Goal: Task Accomplishment & Management: Manage account settings

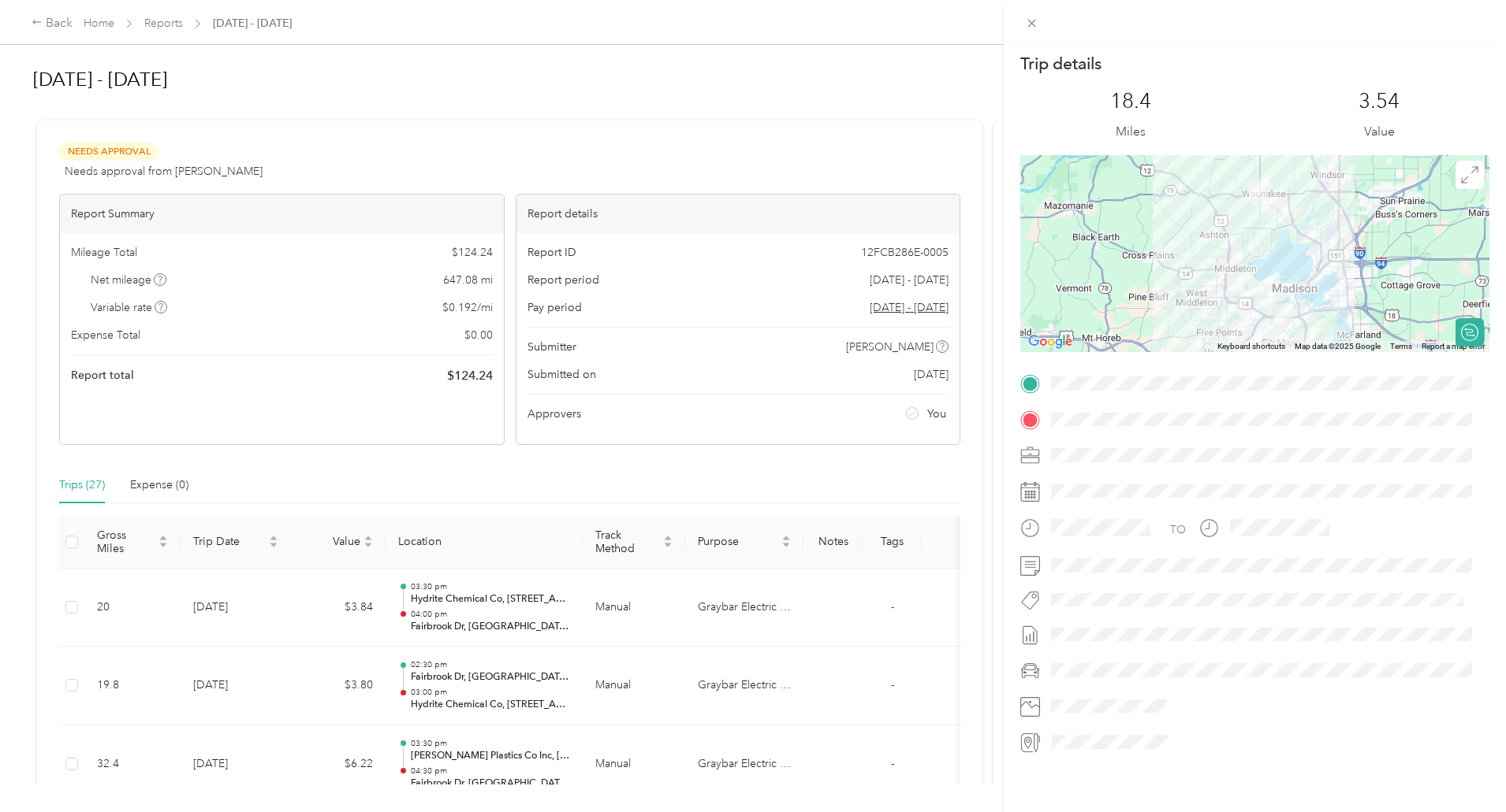
scroll to position [552, 0]
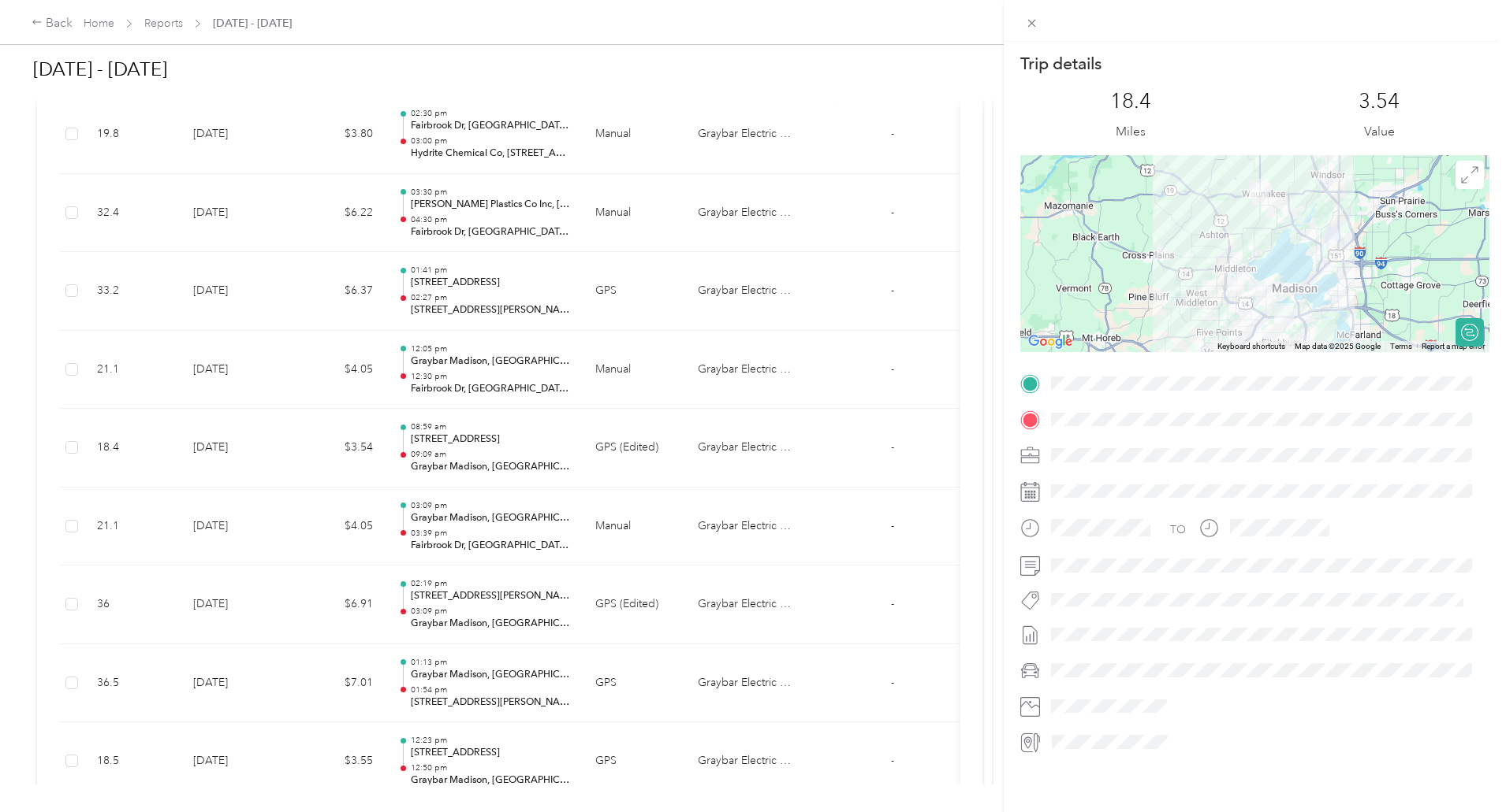
click at [124, 121] on div "Trip details This trip cannot be edited because it is either under review, appr…" at bounding box center [753, 406] width 1506 height 812
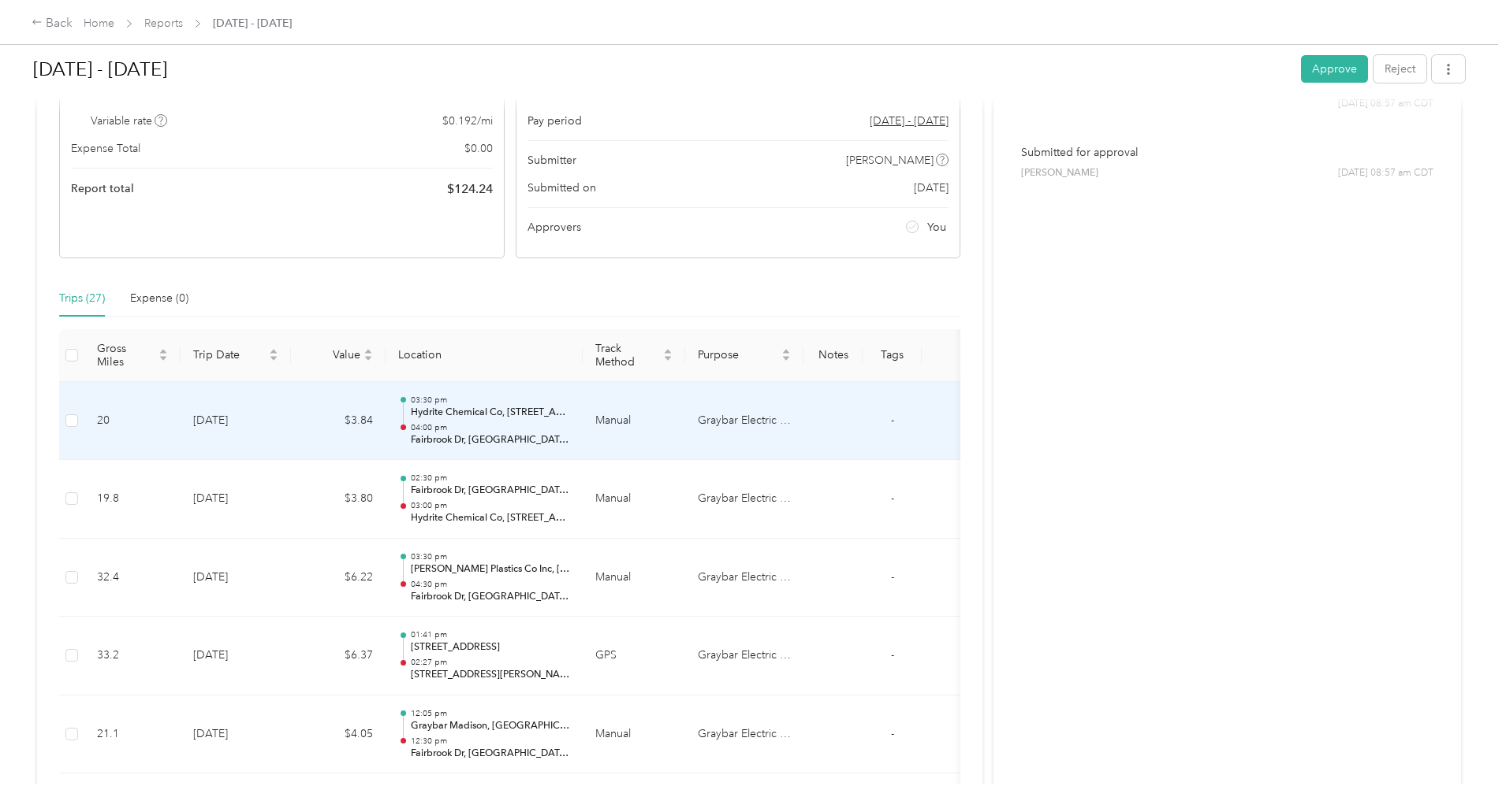
scroll to position [0, 0]
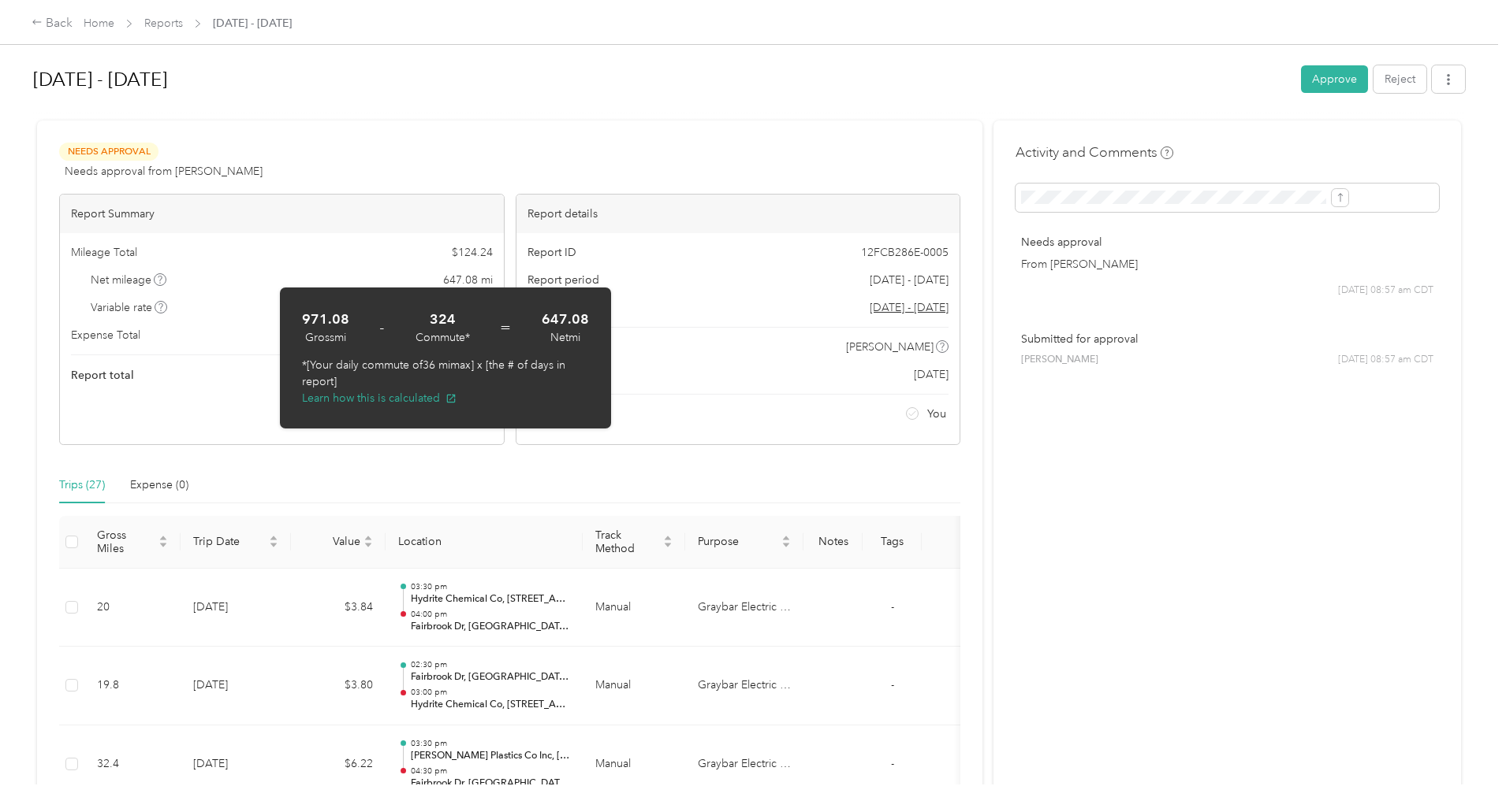
drag, startPoint x: 287, startPoint y: 282, endPoint x: 415, endPoint y: 121, distance: 205.7
click at [415, 121] on div at bounding box center [748, 114] width 1432 height 17
drag, startPoint x: 293, startPoint y: 284, endPoint x: 445, endPoint y: 114, distance: 228.0
click at [445, 114] on div at bounding box center [748, 114] width 1432 height 17
click at [72, 178] on div "Back Home Reports [DATE] - [DATE] [DATE] - [DATE] Approve Reject Needs Approval…" at bounding box center [748, 406] width 1498 height 812
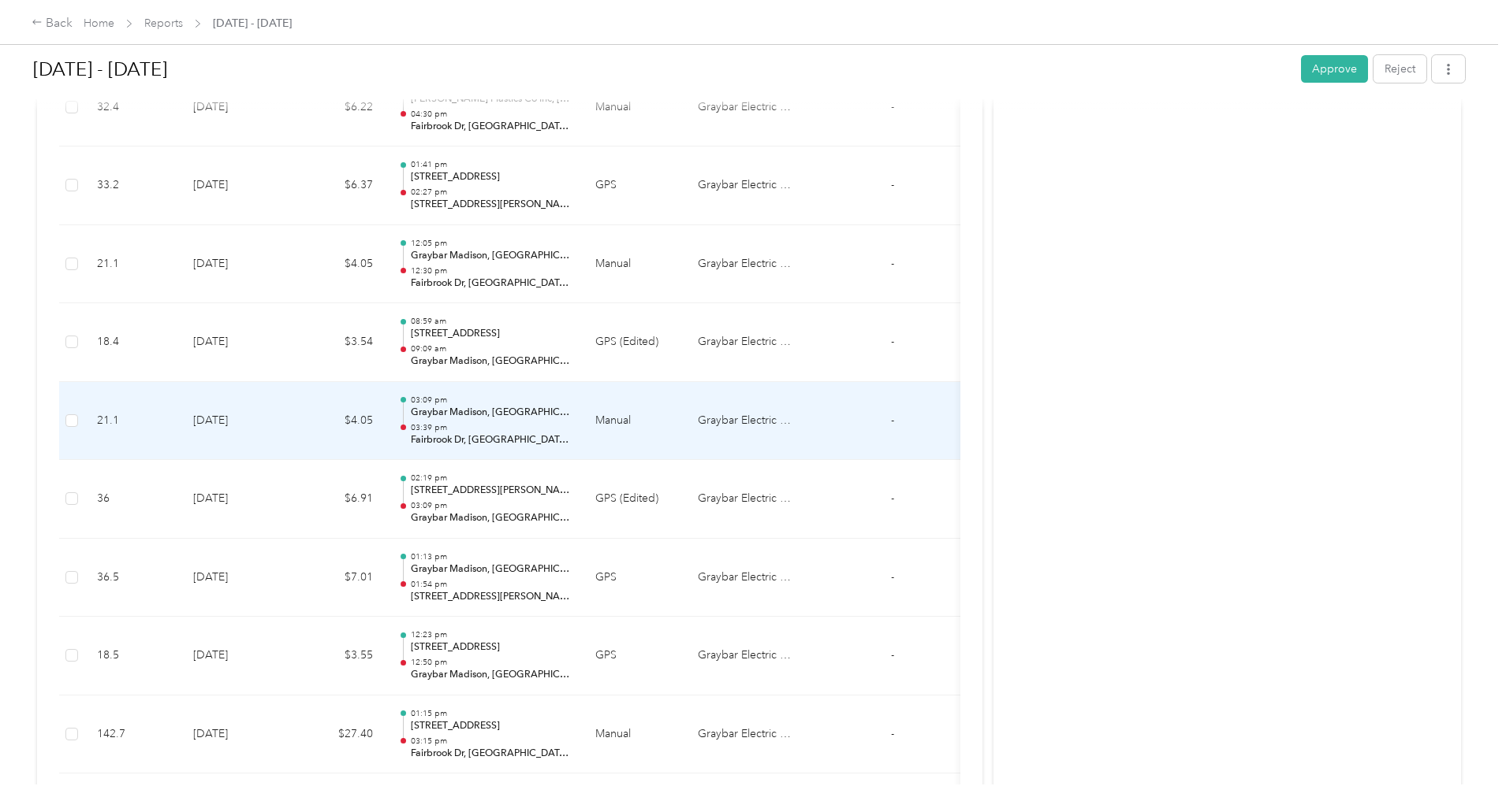
scroll to position [630, 0]
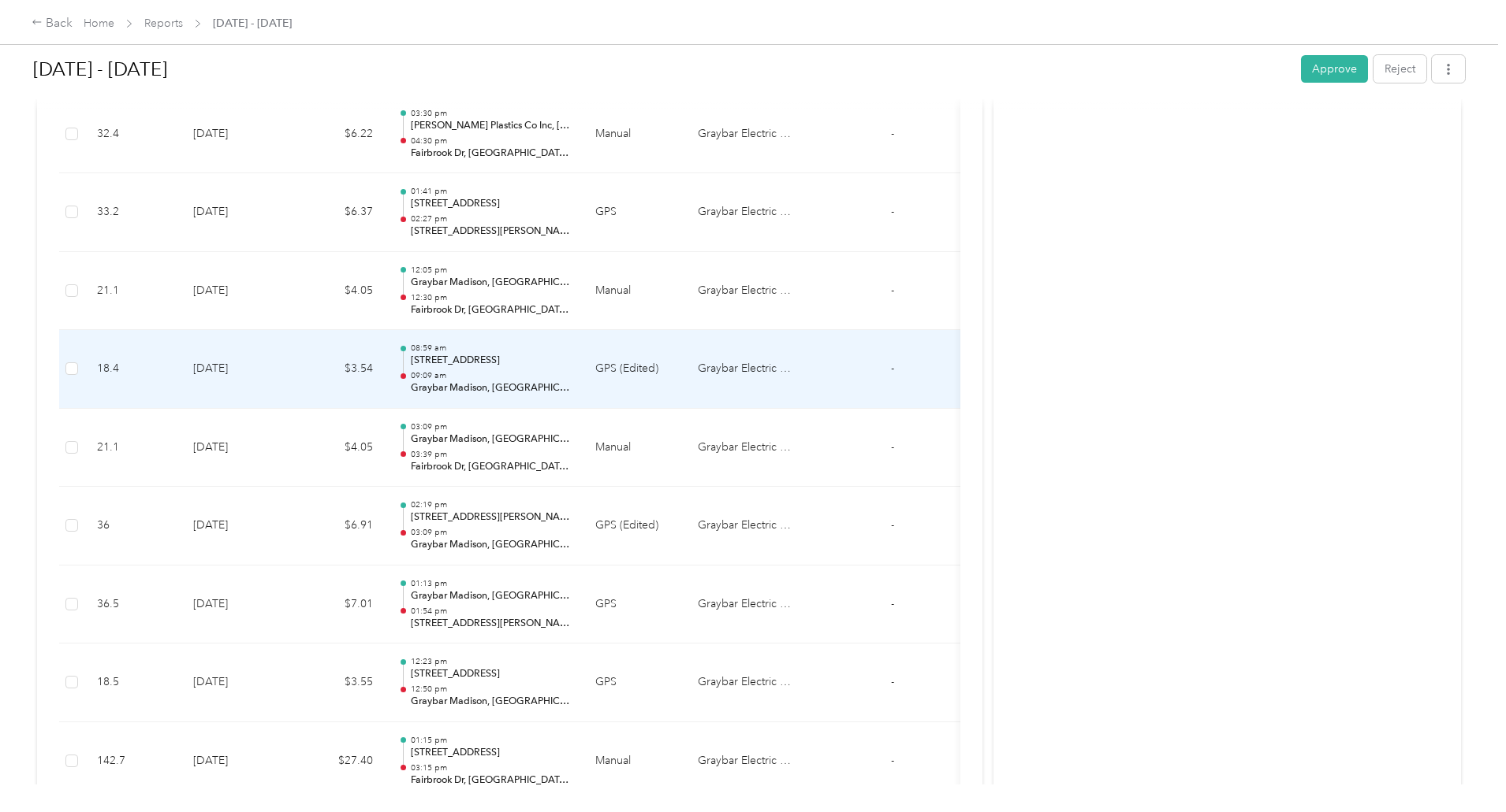
click at [570, 364] on p "[STREET_ADDRESS]" at bounding box center [490, 361] width 159 height 14
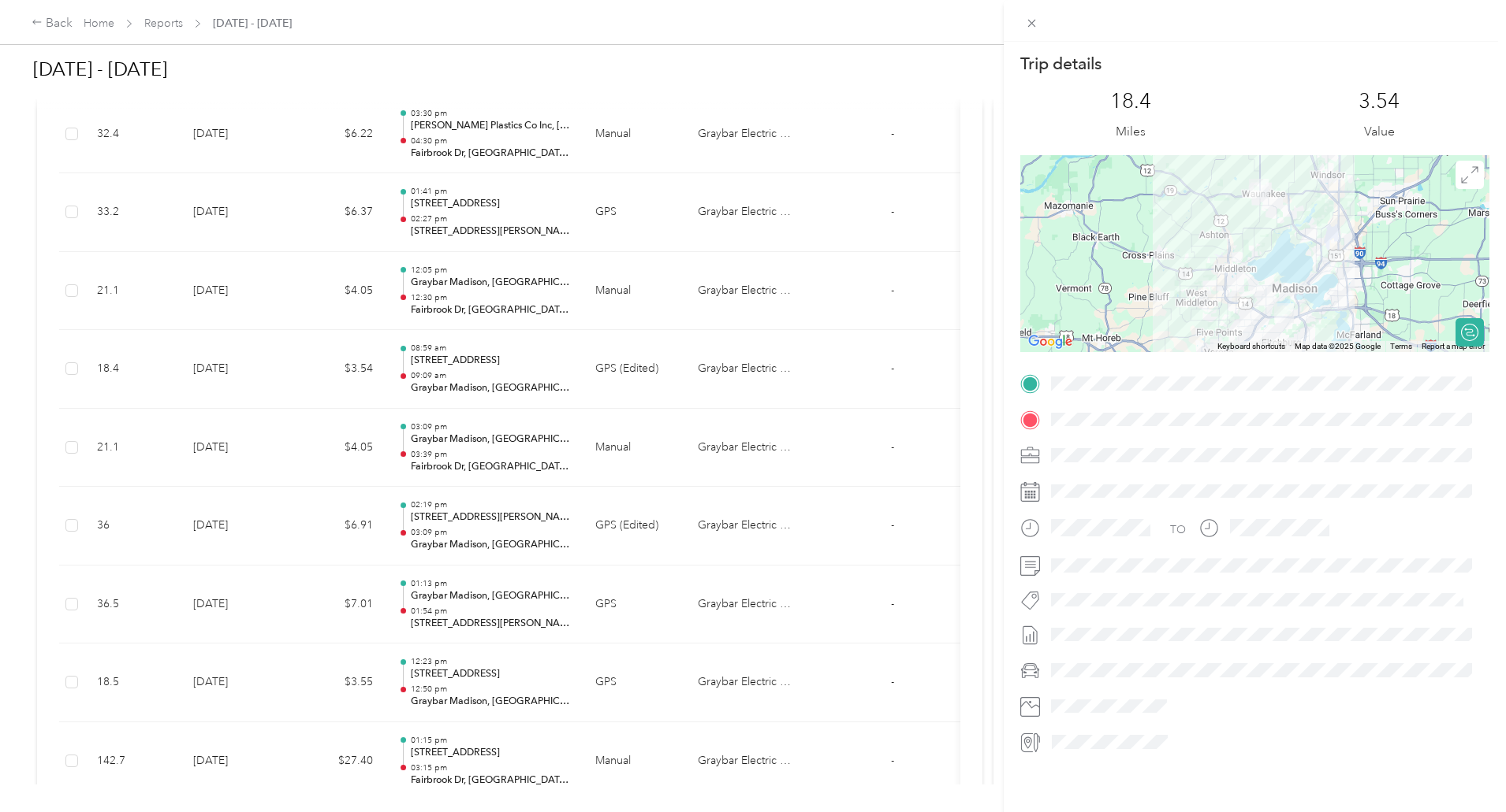
scroll to position [12, 0]
click at [99, 216] on div "Trip details This trip cannot be edited because it is either under review, appr…" at bounding box center [753, 406] width 1506 height 812
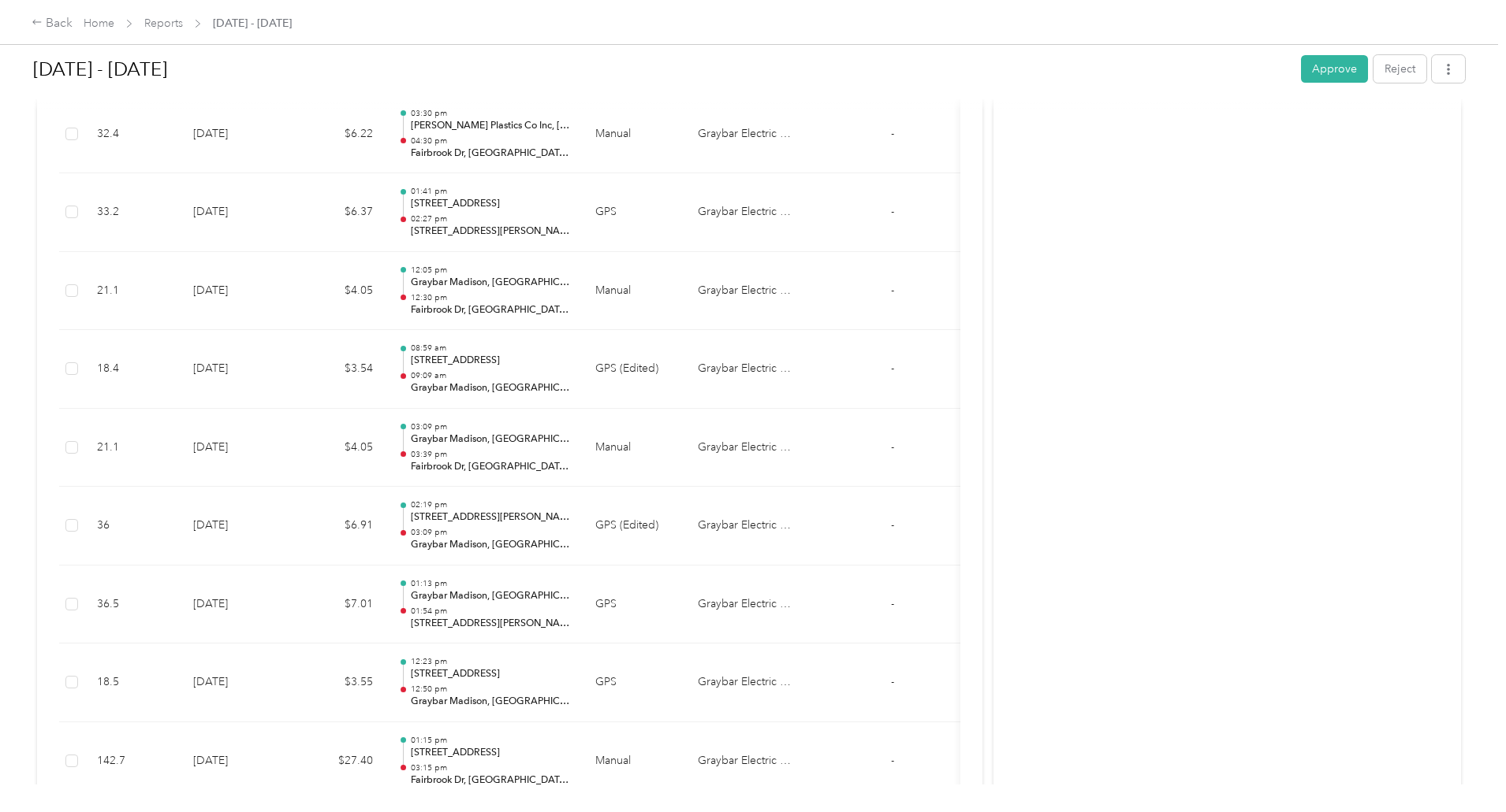
click at [934, 192] on div "Needs Approval Needs approval from [PERSON_NAME] View activity & comments Repor…" at bounding box center [509, 798] width 945 height 2616
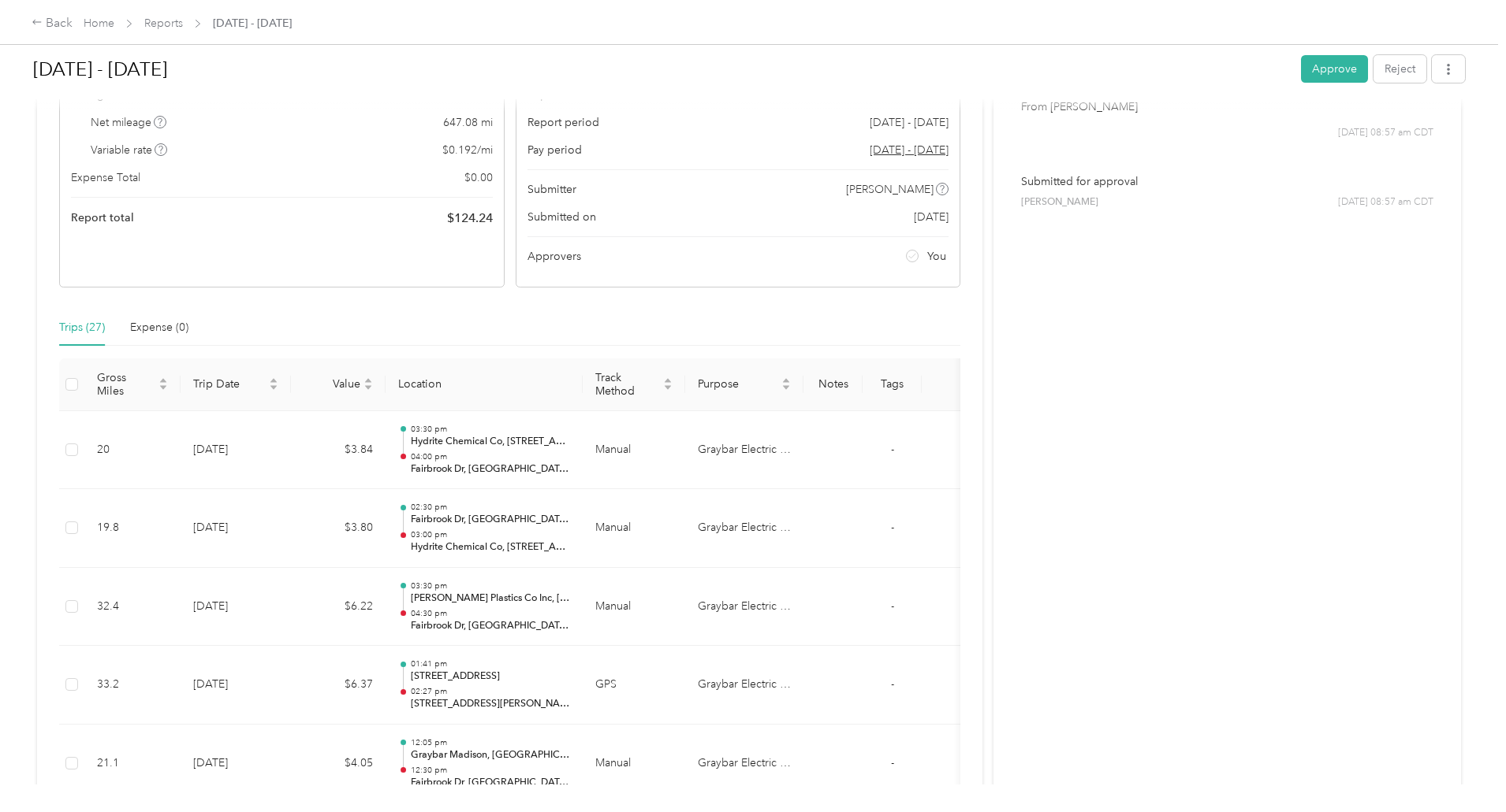
scroll to position [0, 0]
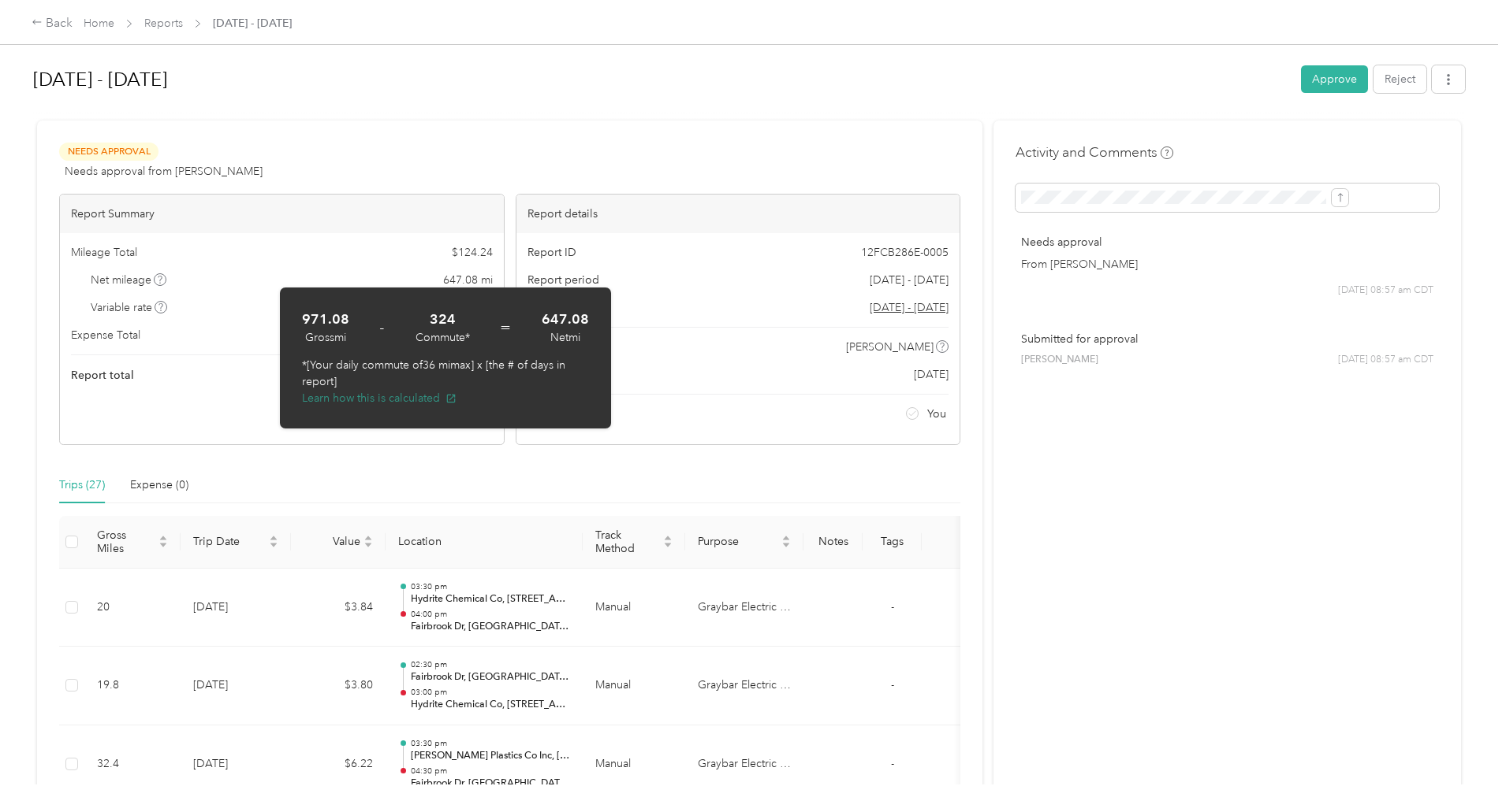
click at [449, 402] on icon "button" at bounding box center [450, 398] width 8 height 8
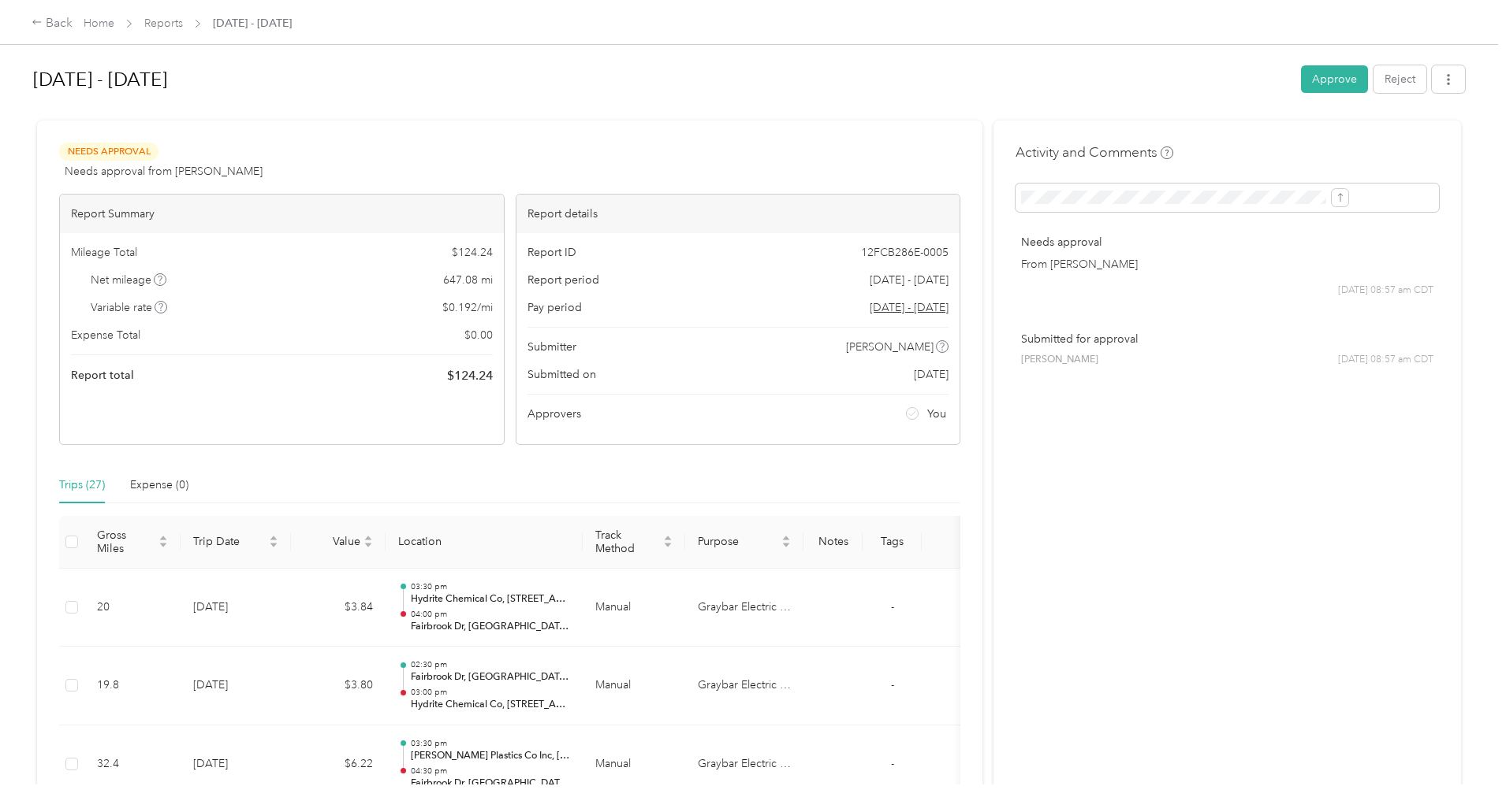
drag, startPoint x: 606, startPoint y: 251, endPoint x: 619, endPoint y: 238, distance: 18.4
drag, startPoint x: 619, startPoint y: 238, endPoint x: 663, endPoint y: 115, distance: 130.6
click at [663, 115] on div at bounding box center [748, 114] width 1432 height 17
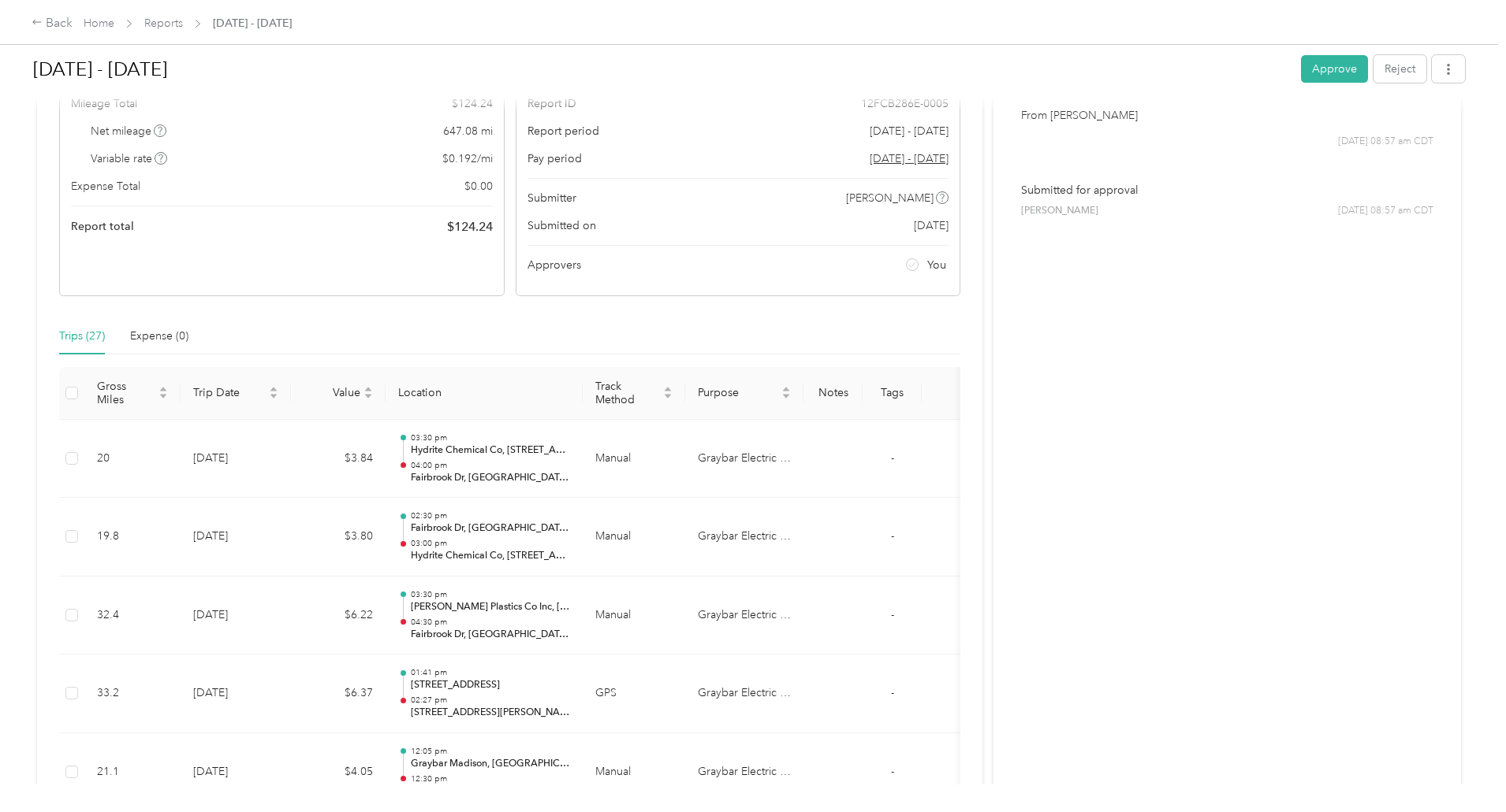
scroll to position [157, 0]
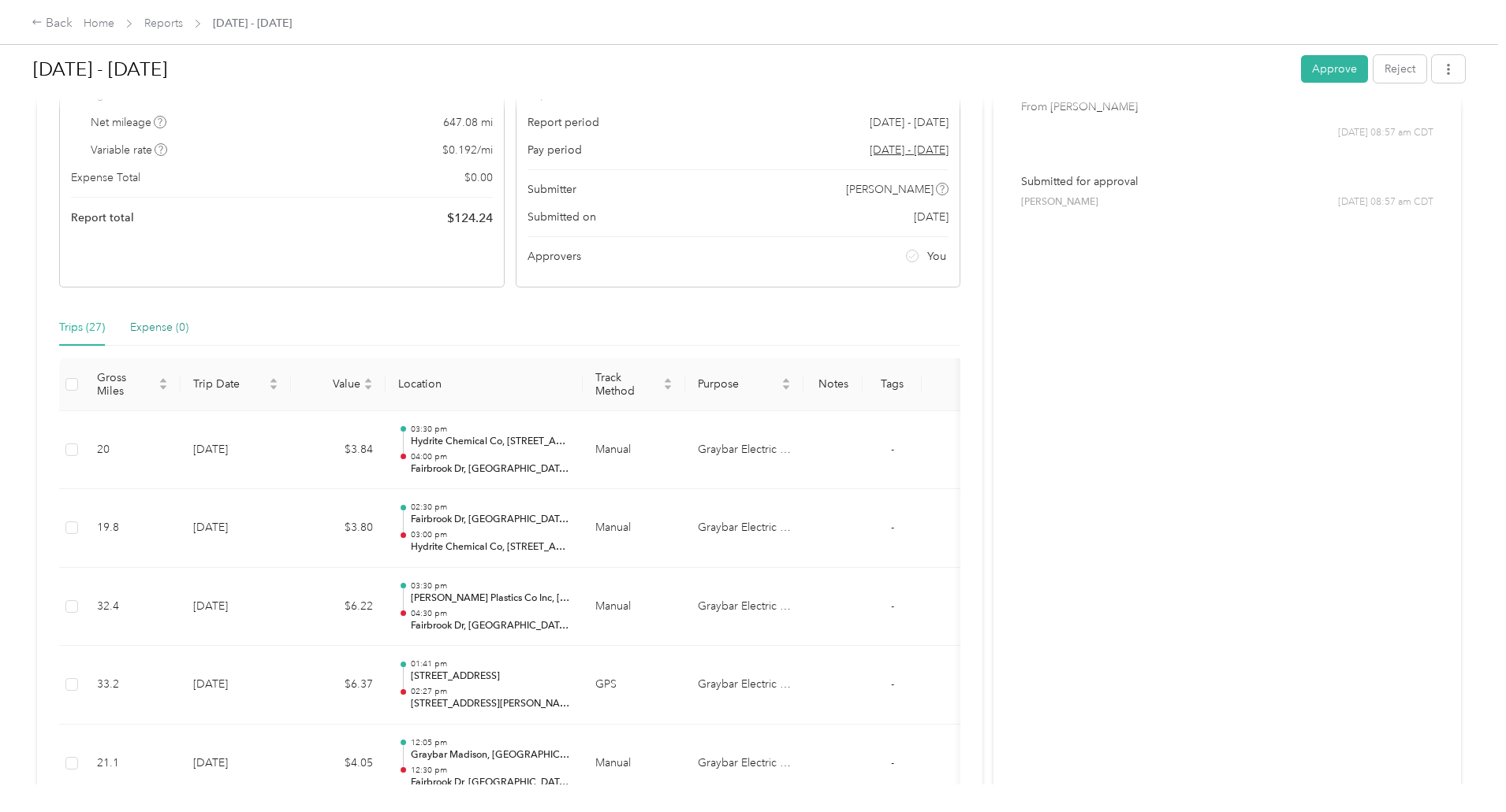
click at [188, 331] on div "Expense (0)" at bounding box center [159, 328] width 58 height 17
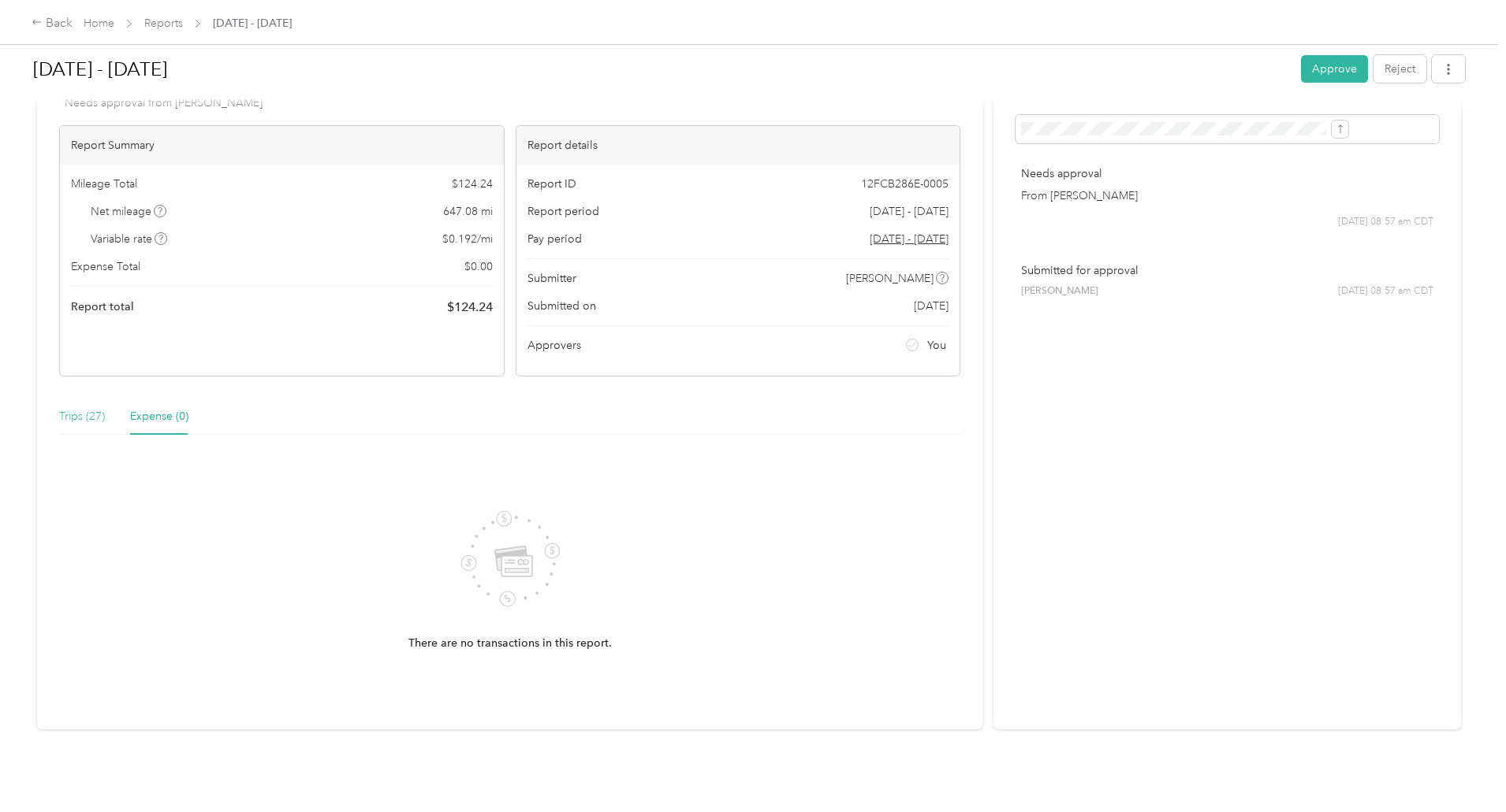
scroll to position [80, 0]
click at [203, 330] on div "Report Summary Mileage Total $ 124.24 Net mileage 647.08 mi Variable rate $ 0.1…" at bounding box center [282, 251] width 446 height 252
click at [105, 408] on div "Trips (27)" at bounding box center [82, 416] width 46 height 17
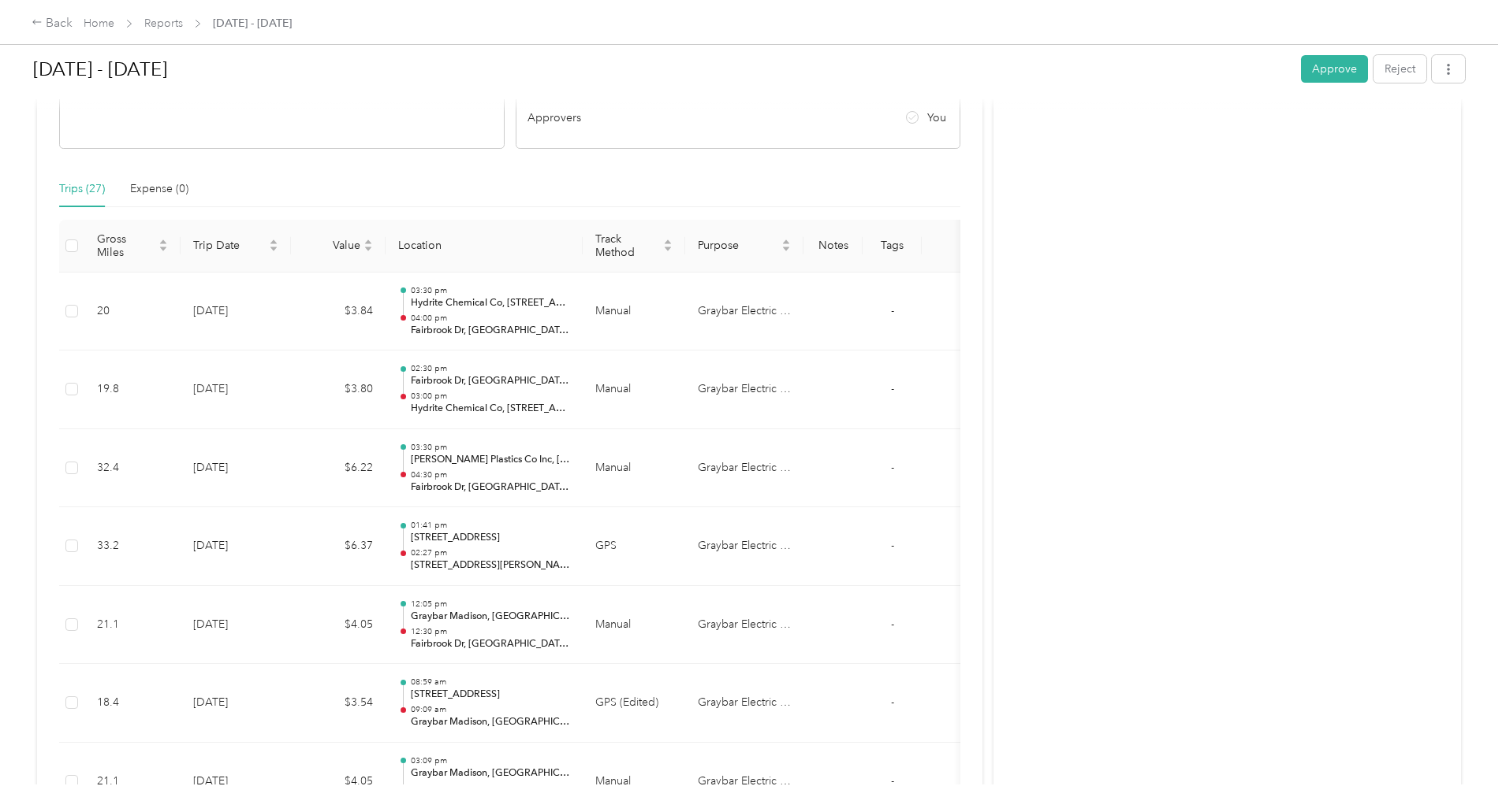
scroll to position [0, 0]
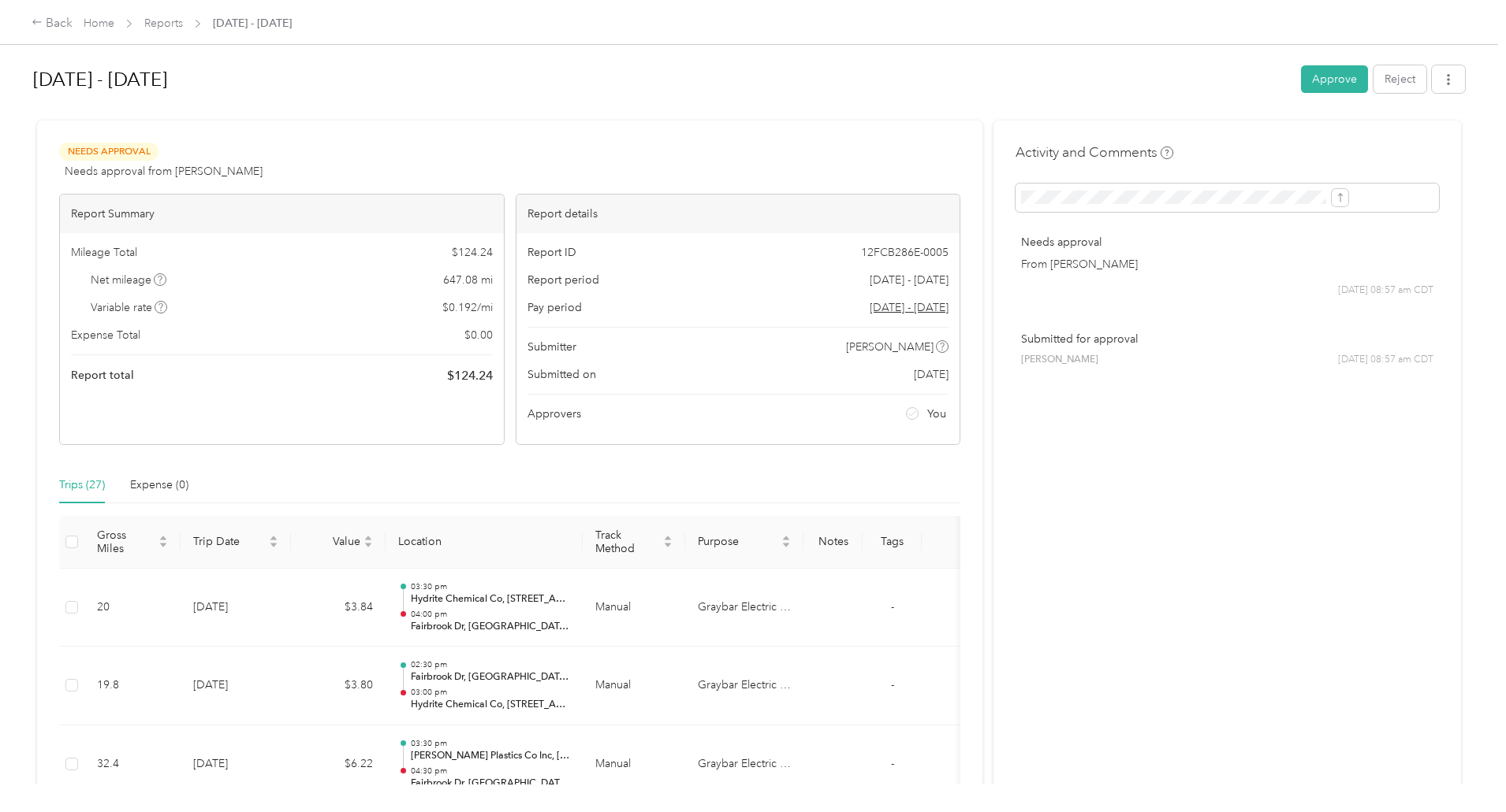
click at [111, 439] on div "Back Home Reports [DATE] - [DATE] [DATE] - [DATE] Approve Reject Needs Approval…" at bounding box center [748, 406] width 1498 height 812
click at [819, 106] on div at bounding box center [748, 114] width 1432 height 17
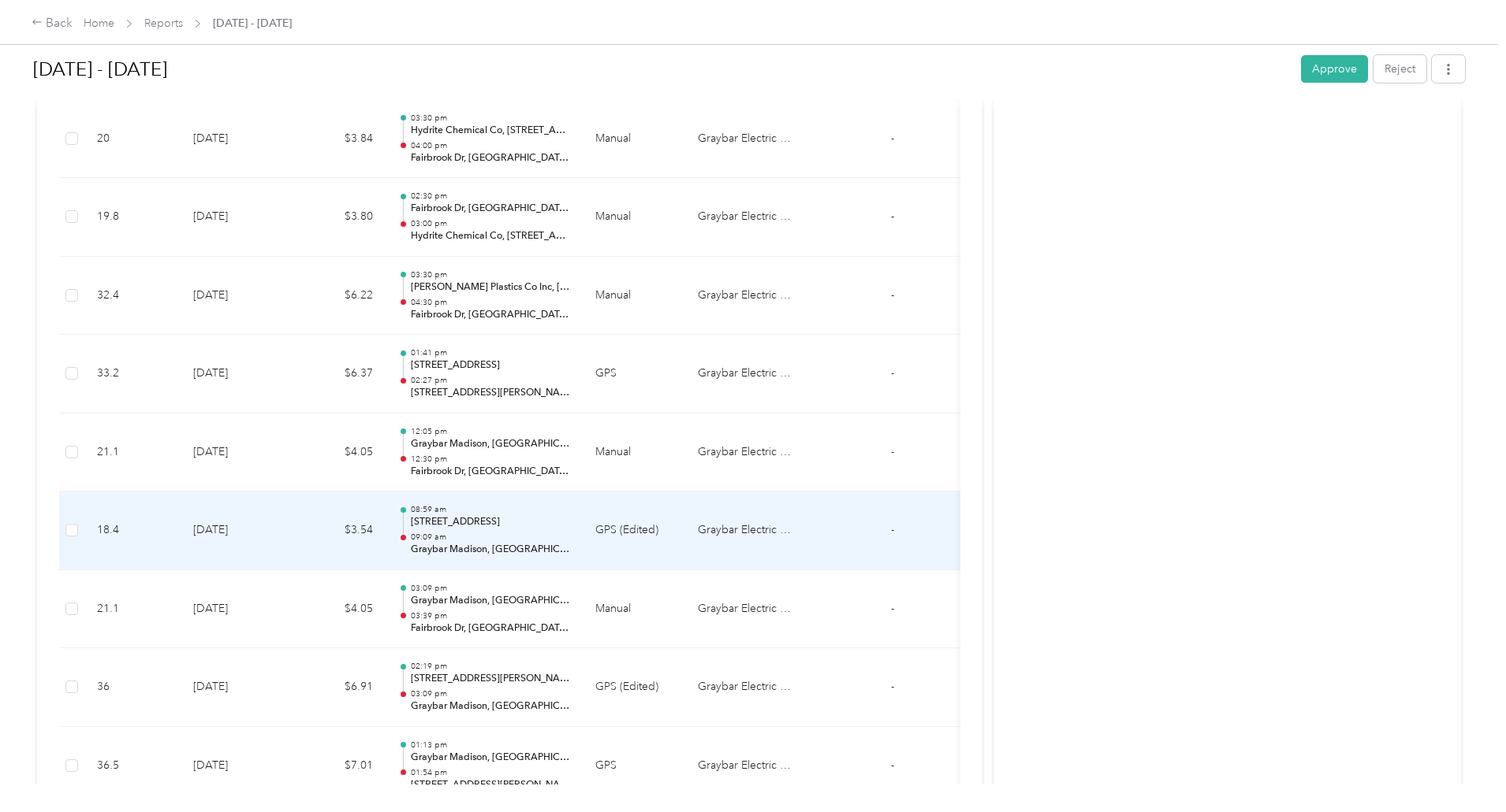
scroll to position [473, 0]
click at [570, 523] on p "[STREET_ADDRESS]" at bounding box center [490, 518] width 159 height 14
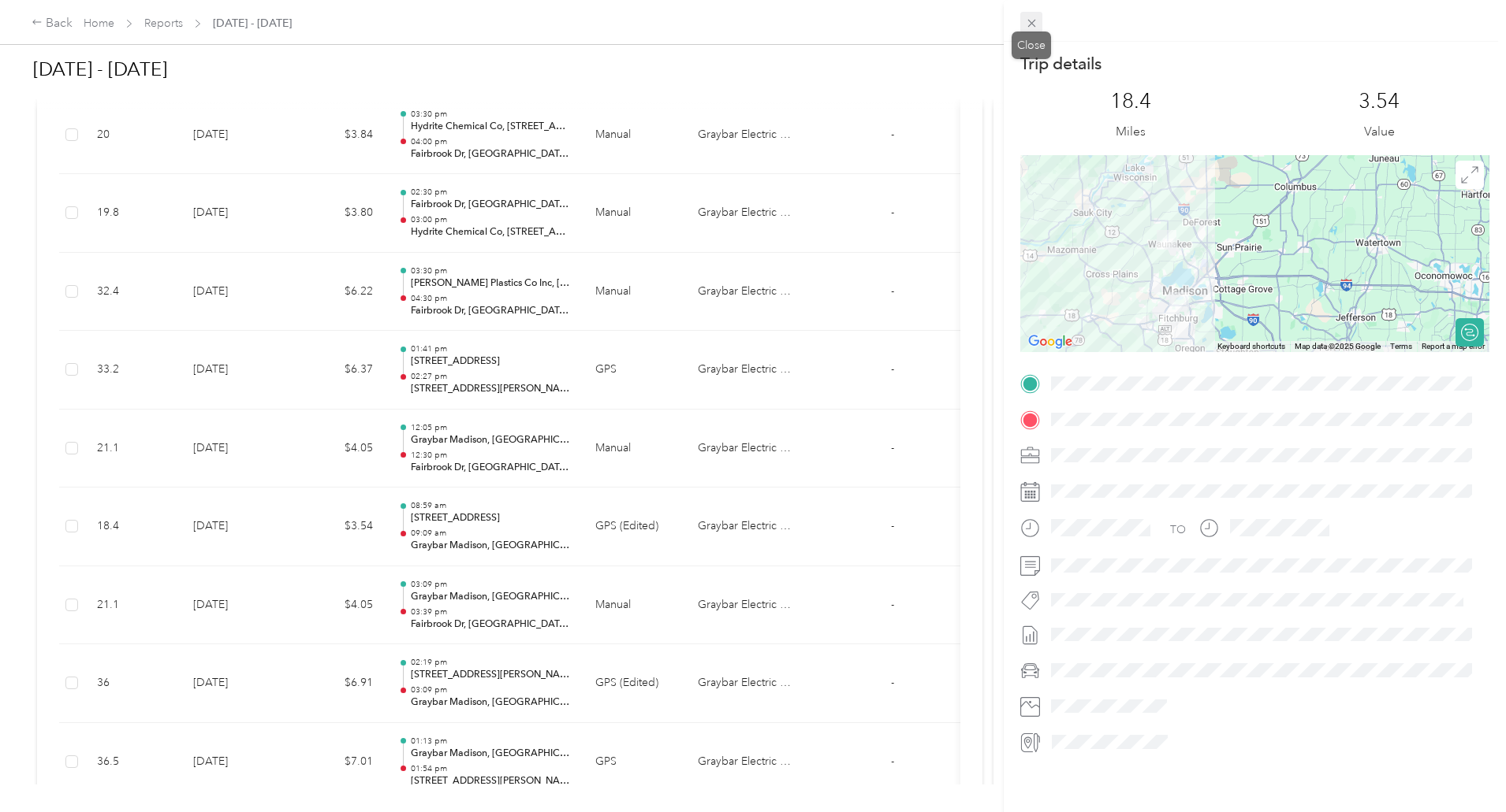
click at [1039, 24] on span at bounding box center [1030, 23] width 22 height 22
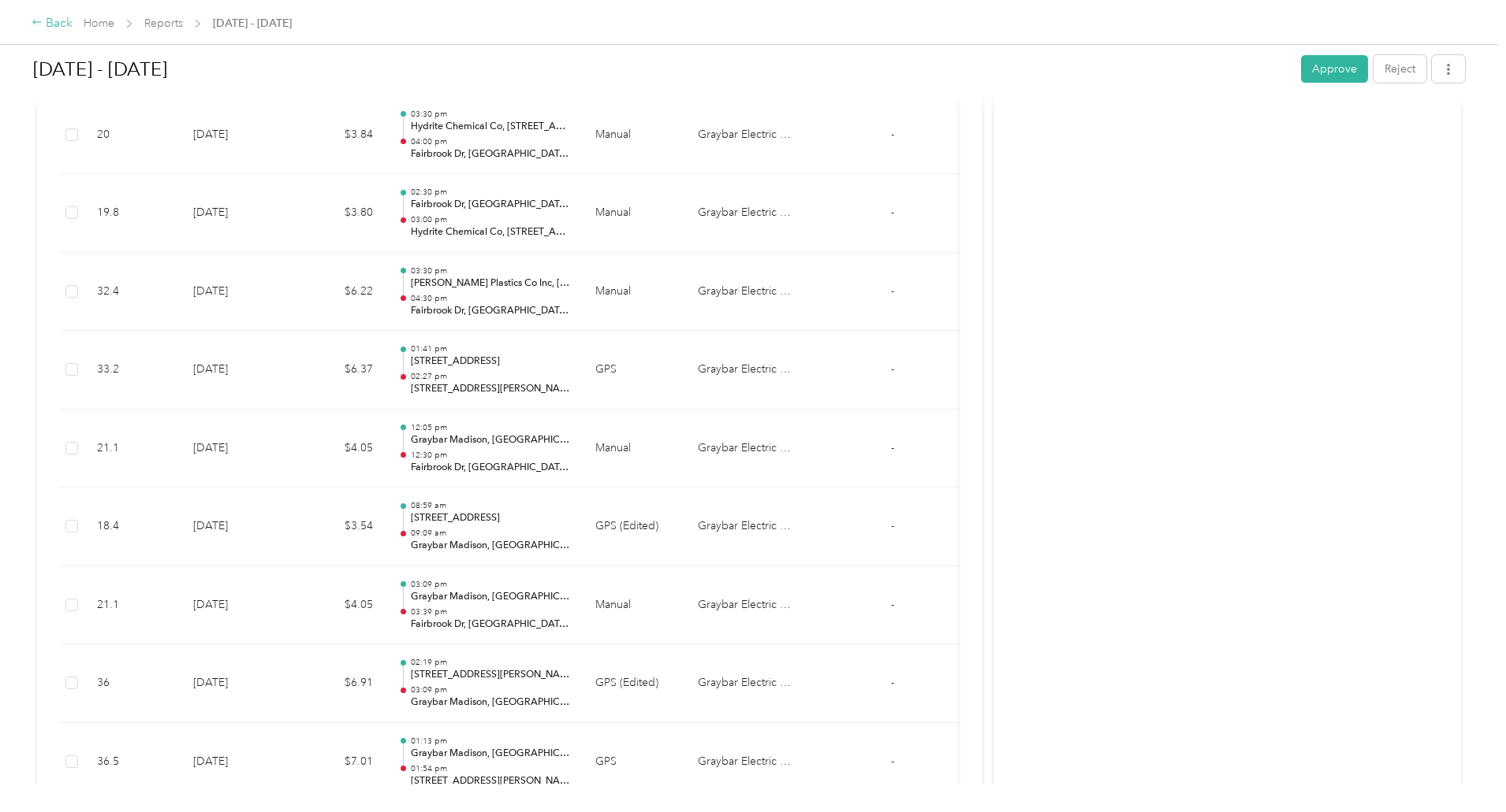
click at [73, 20] on div "Back" at bounding box center [51, 24] width 41 height 19
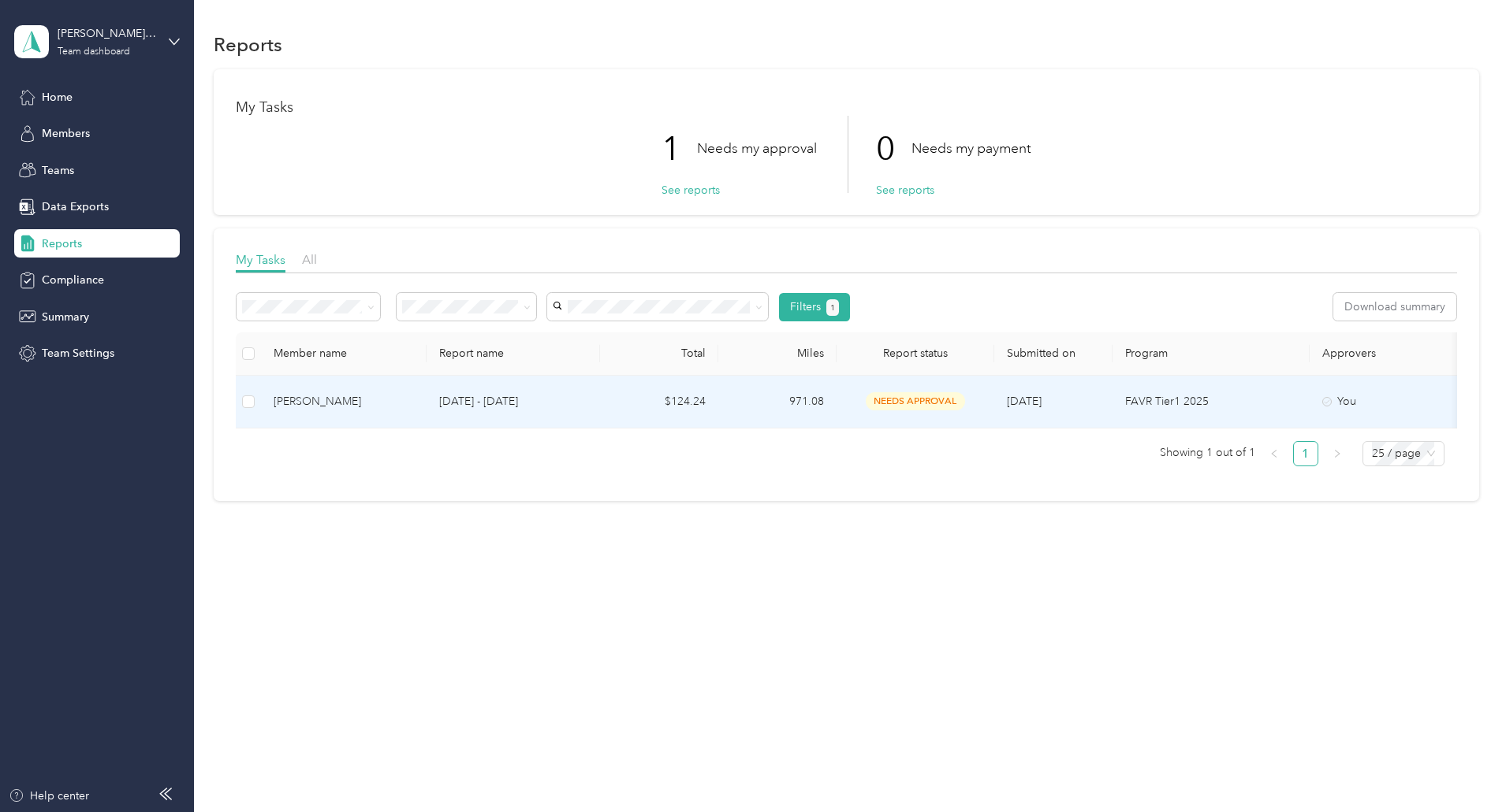
click at [414, 403] on div "[PERSON_NAME]" at bounding box center [343, 401] width 140 height 17
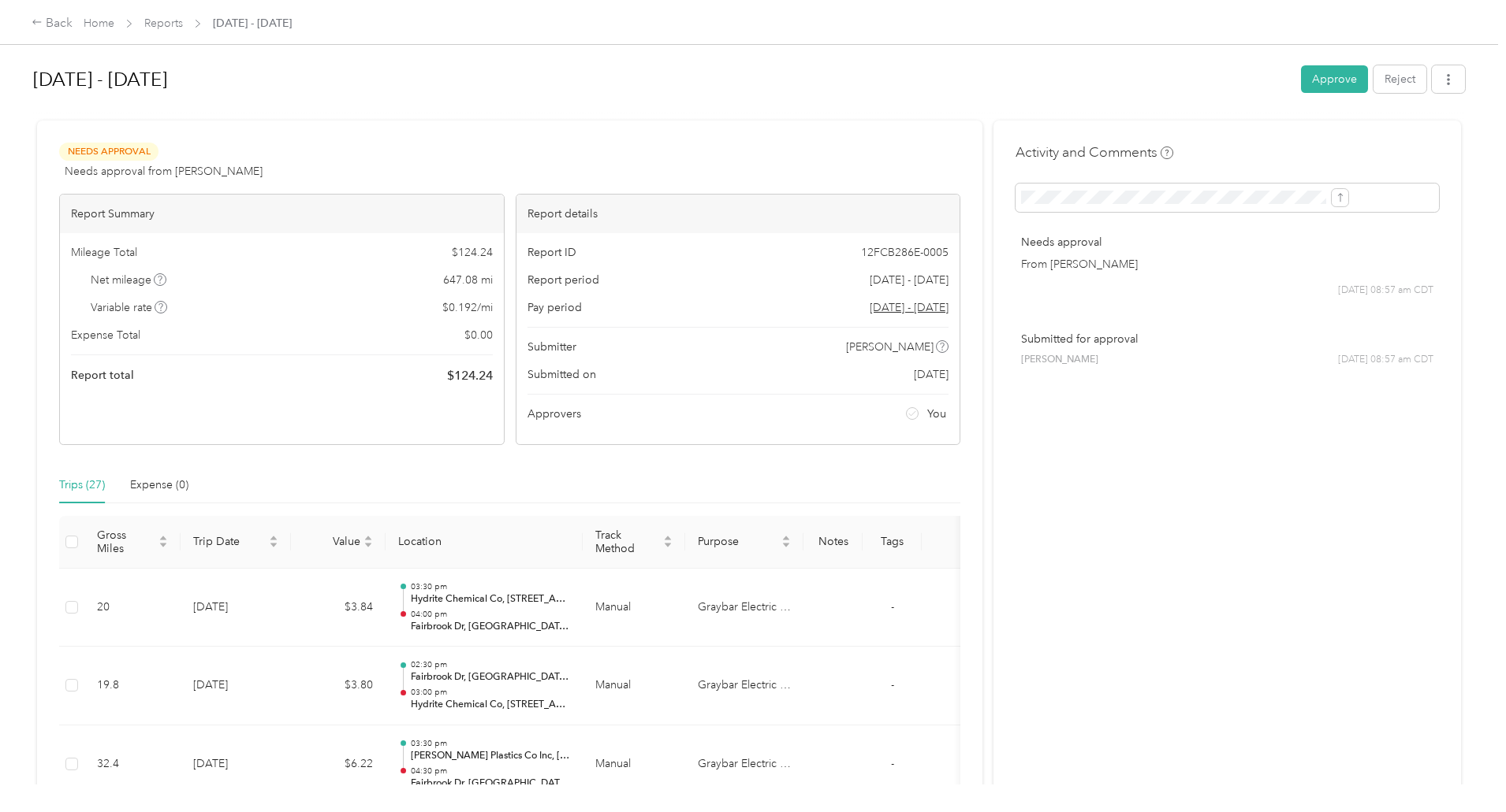
click at [105, 70] on div "Back Home Reports [DATE] - [DATE] [DATE] - [DATE] Approve Reject Needs Approval…" at bounding box center [748, 406] width 1498 height 812
